Goal: Check status: Check status

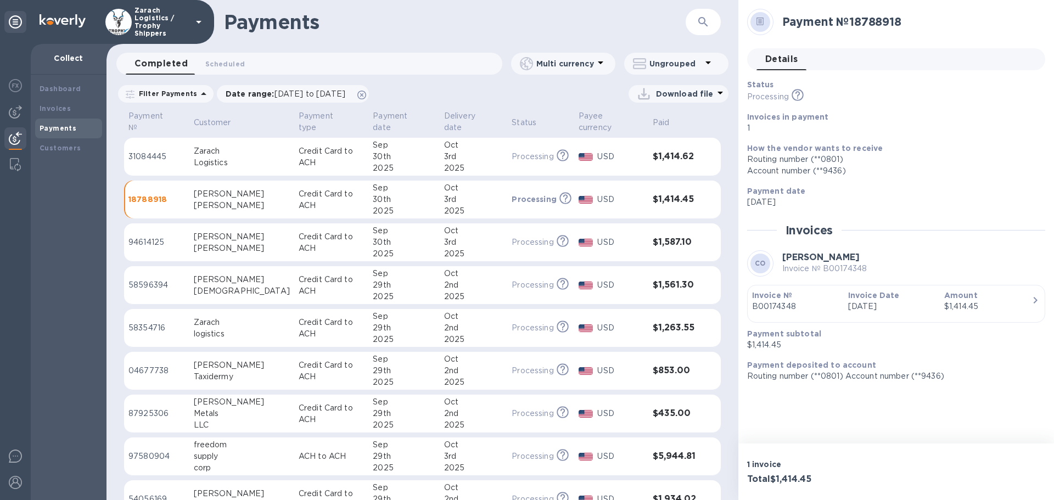
click at [141, 151] on p "31084445" at bounding box center [156, 157] width 57 height 12
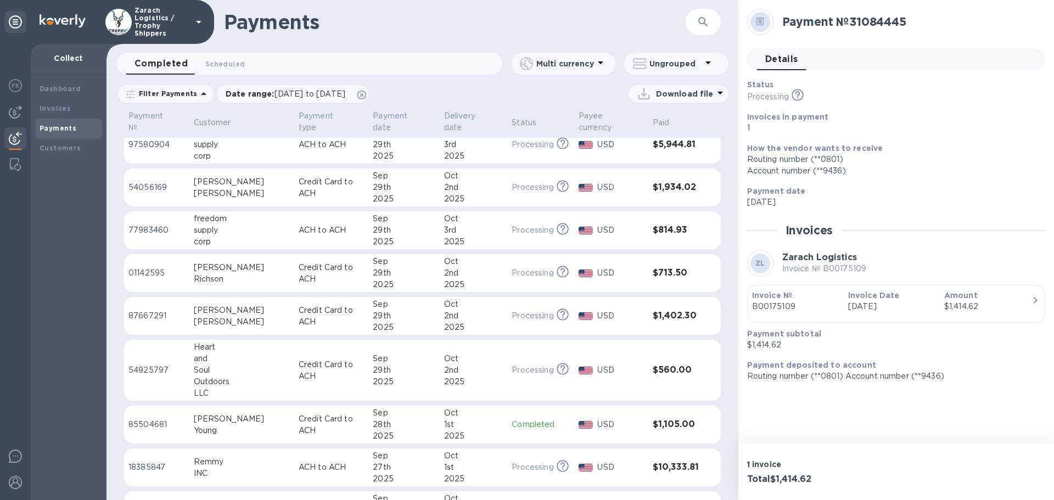
scroll to position [524, 0]
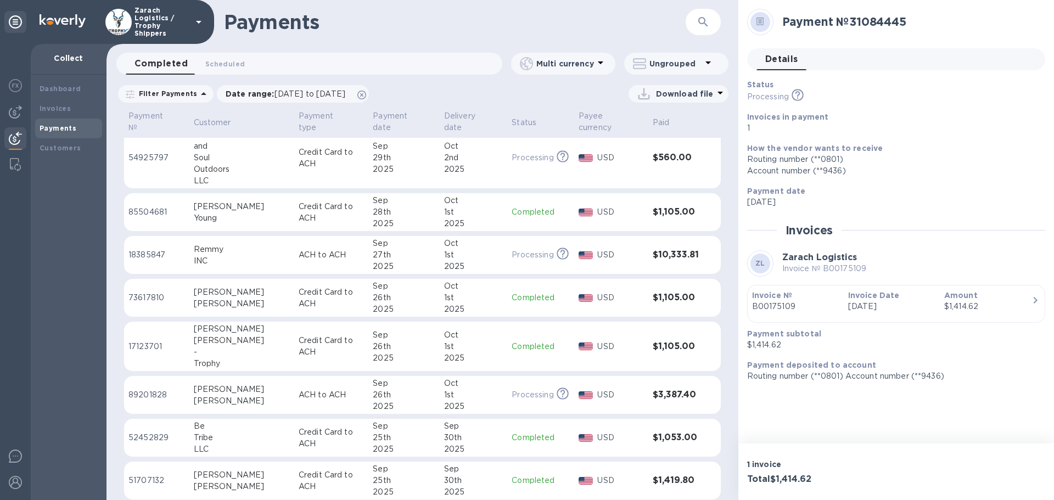
click at [157, 341] on p "17123701" at bounding box center [156, 347] width 57 height 12
click at [147, 206] on p "85504681" at bounding box center [156, 212] width 57 height 12
click at [159, 152] on p "54925797" at bounding box center [156, 158] width 57 height 12
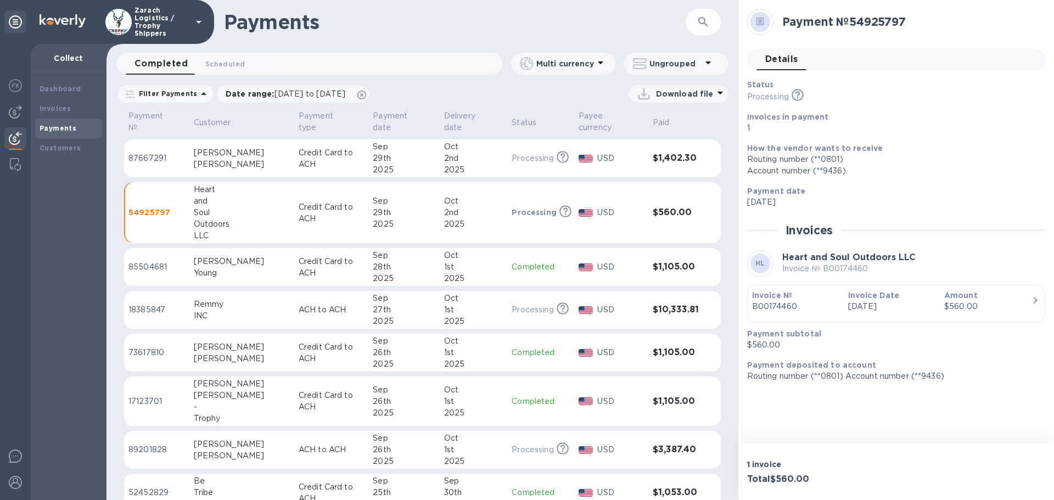
click at [140, 347] on p "73617810" at bounding box center [156, 353] width 57 height 12
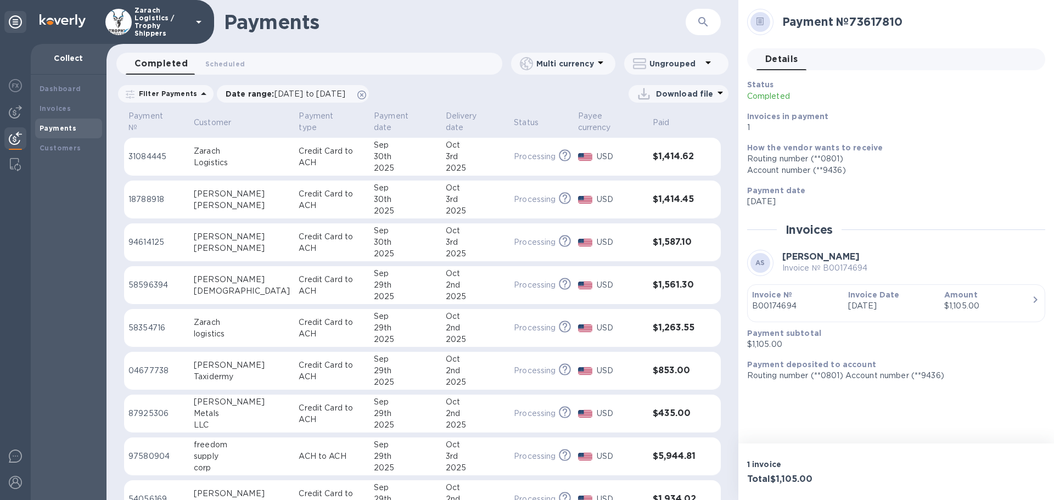
click at [155, 151] on p "31084445" at bounding box center [156, 157] width 57 height 12
